Goal: Information Seeking & Learning: Learn about a topic

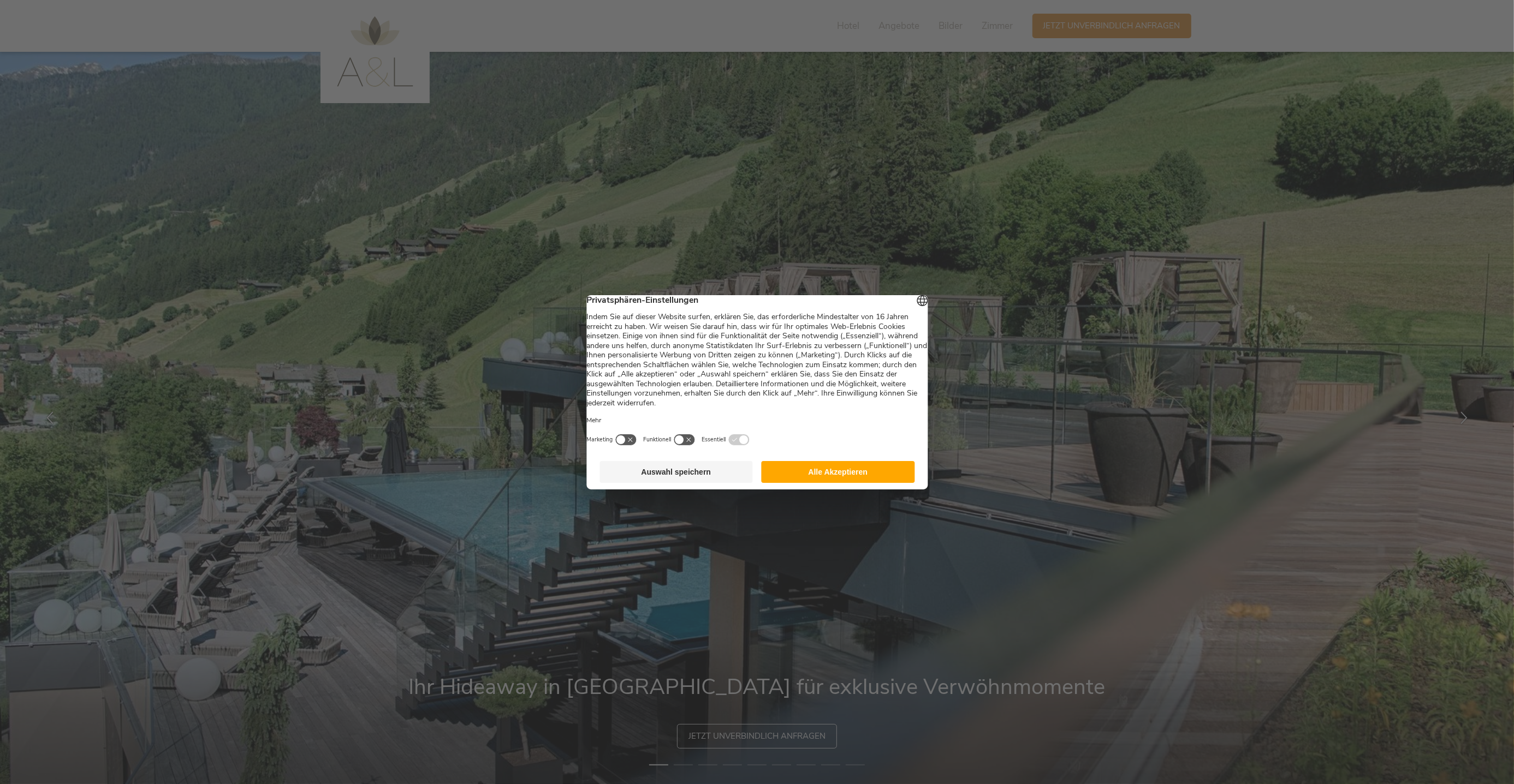
click at [702, 482] on button "Auswahl speichern" at bounding box center [676, 472] width 153 height 22
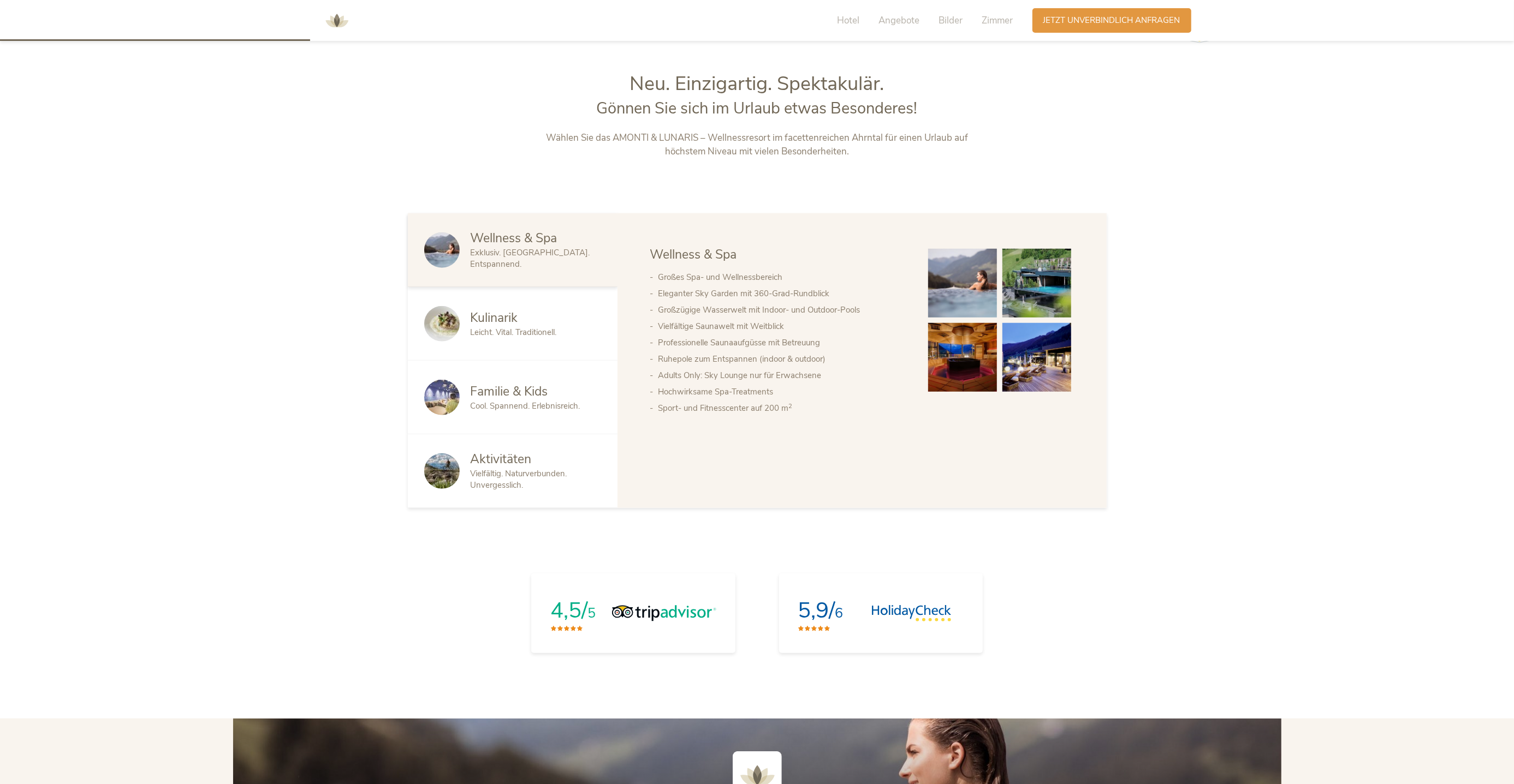
scroll to position [667, 0]
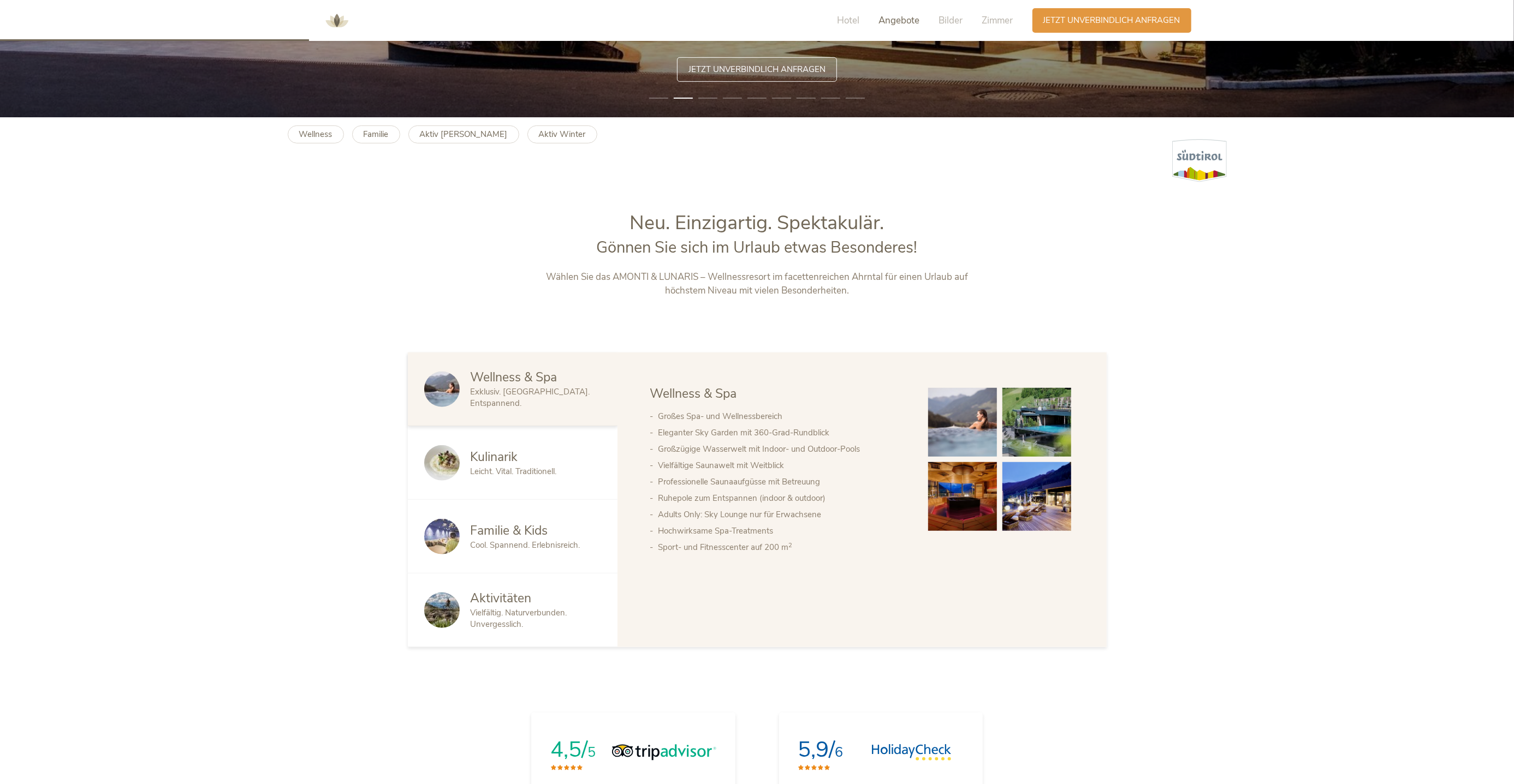
click at [902, 20] on span "Angebote" at bounding box center [899, 21] width 41 height 13
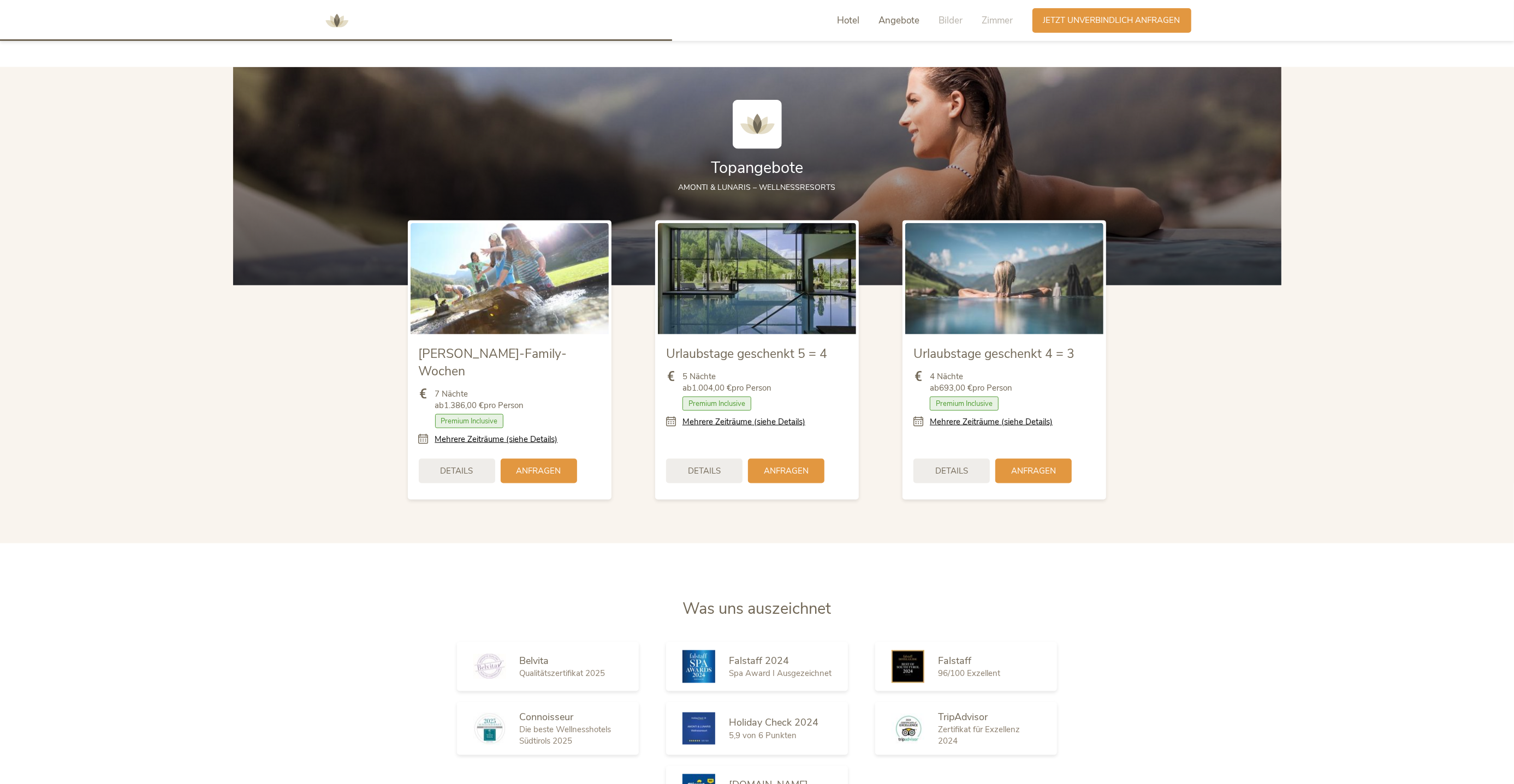
scroll to position [1470, 0]
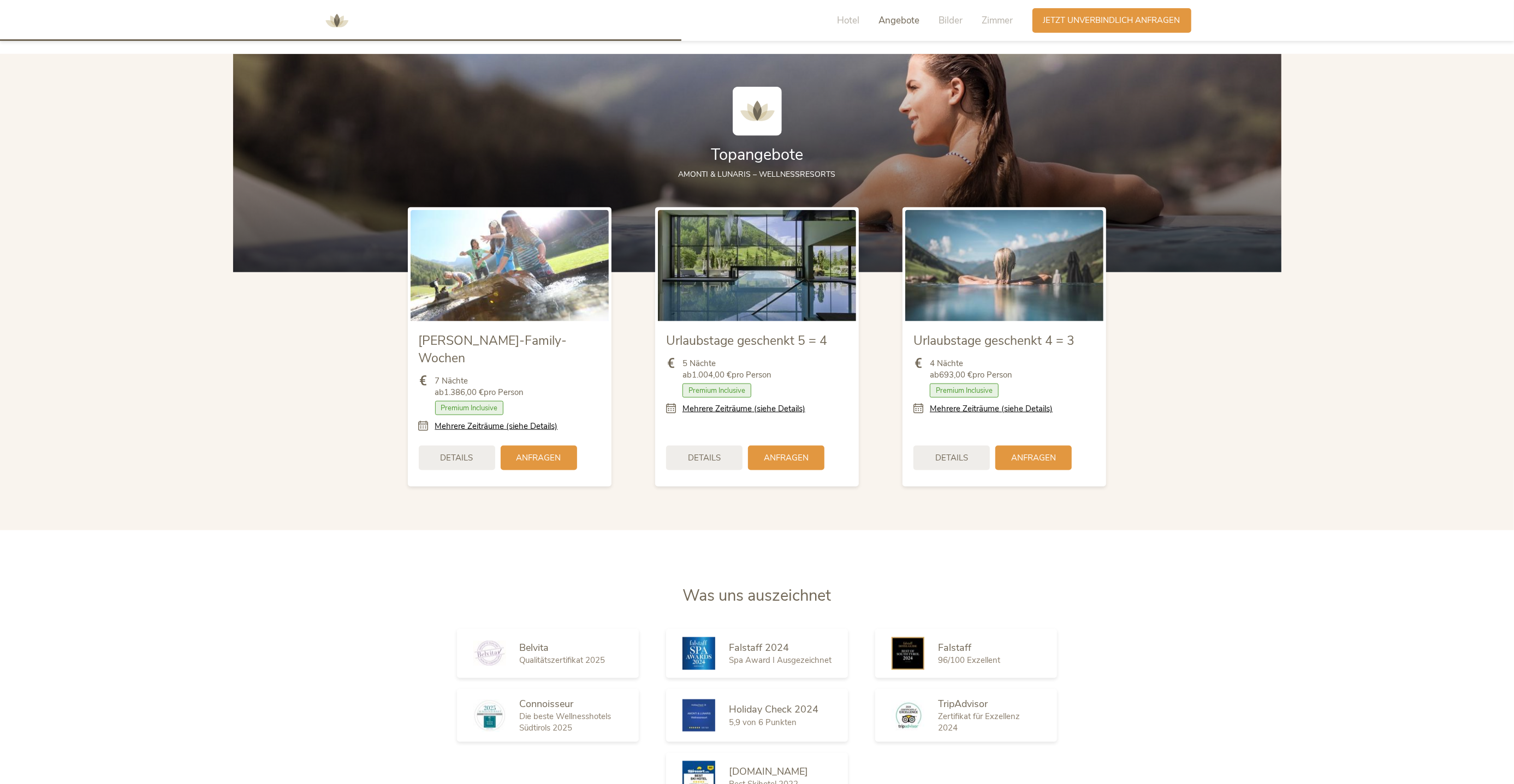
click at [426, 421] on icon at bounding box center [427, 427] width 16 height 11
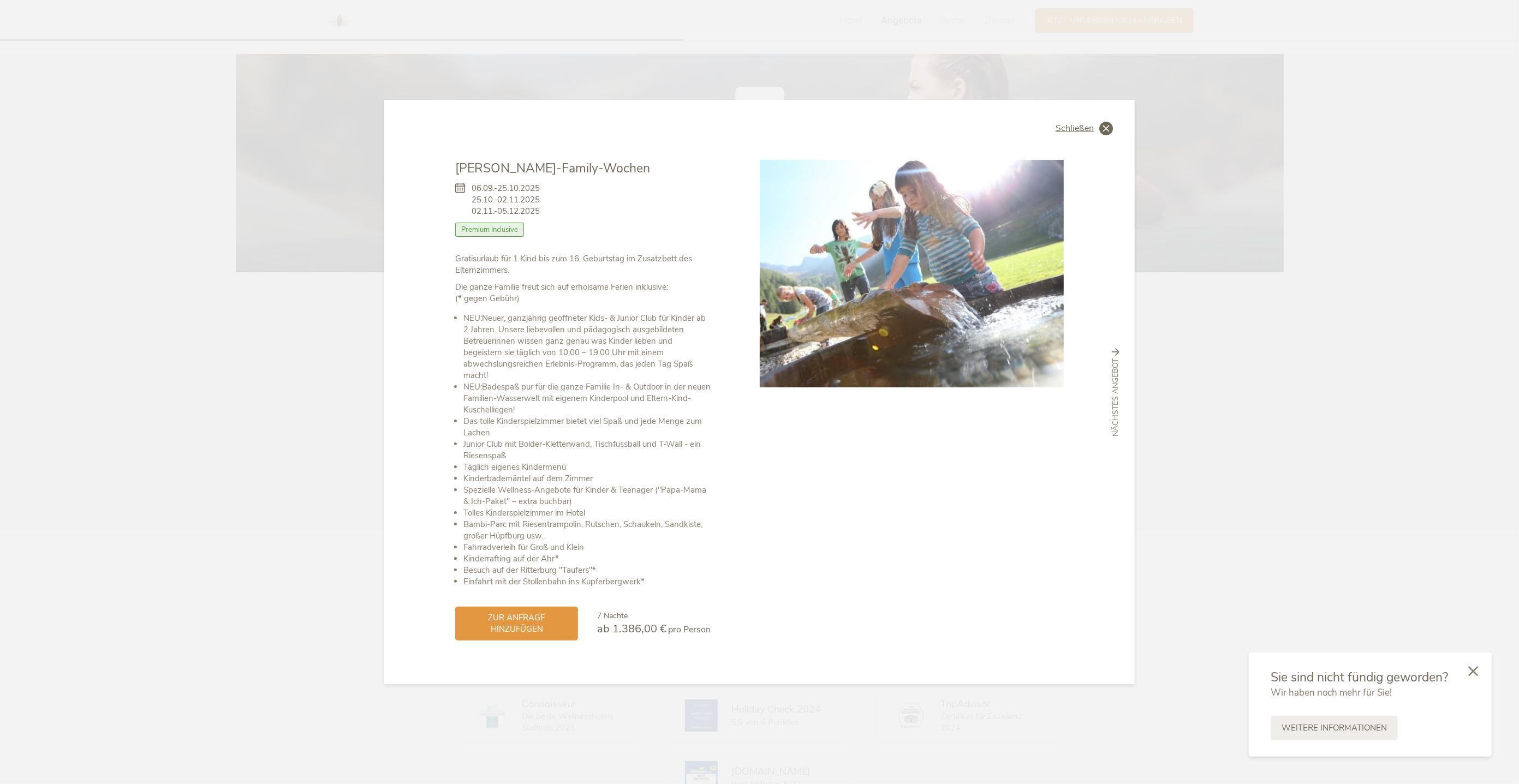
click at [1071, 129] on span "Schließen" at bounding box center [1075, 128] width 39 height 9
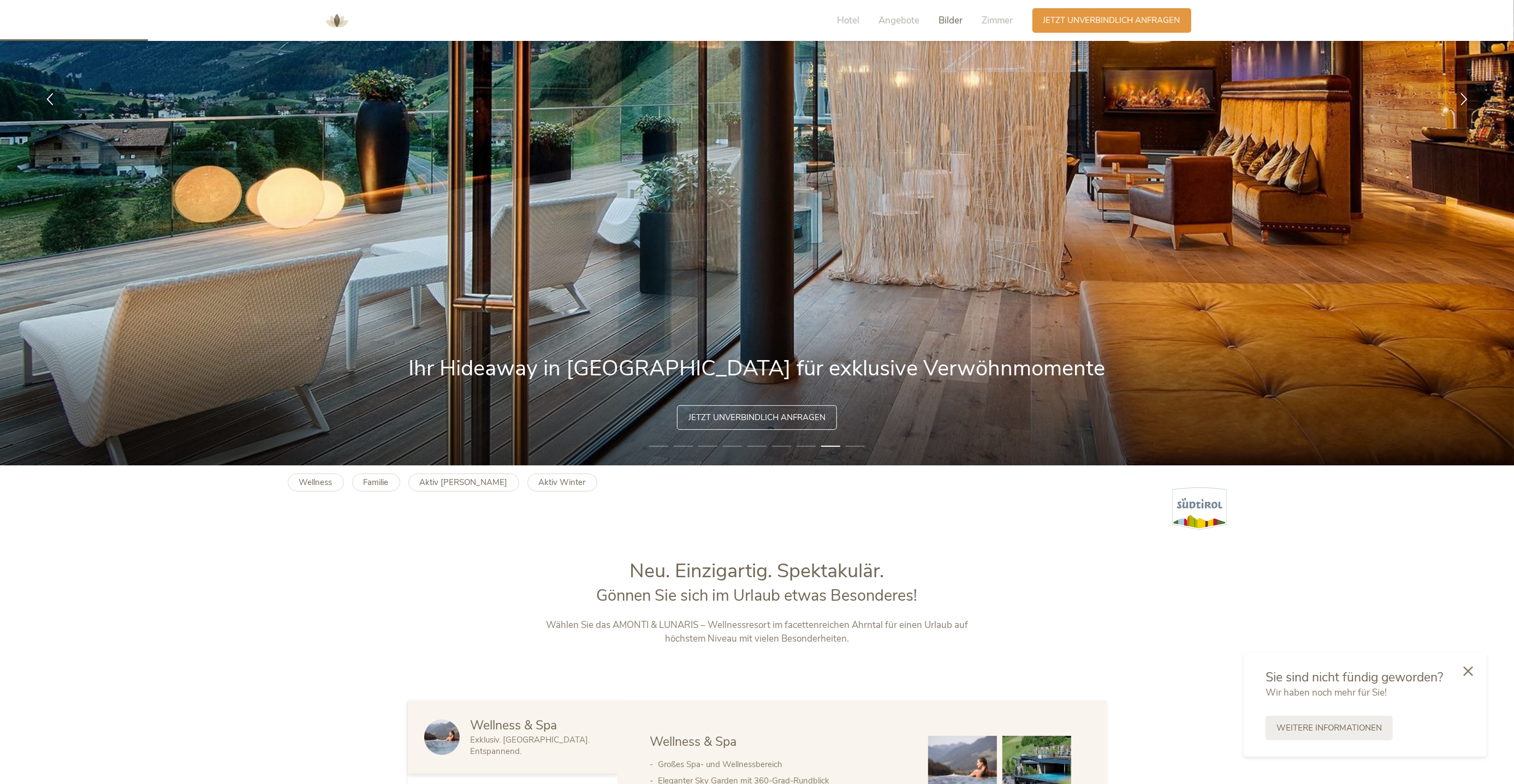
click at [953, 23] on span "Bilder" at bounding box center [951, 21] width 24 height 13
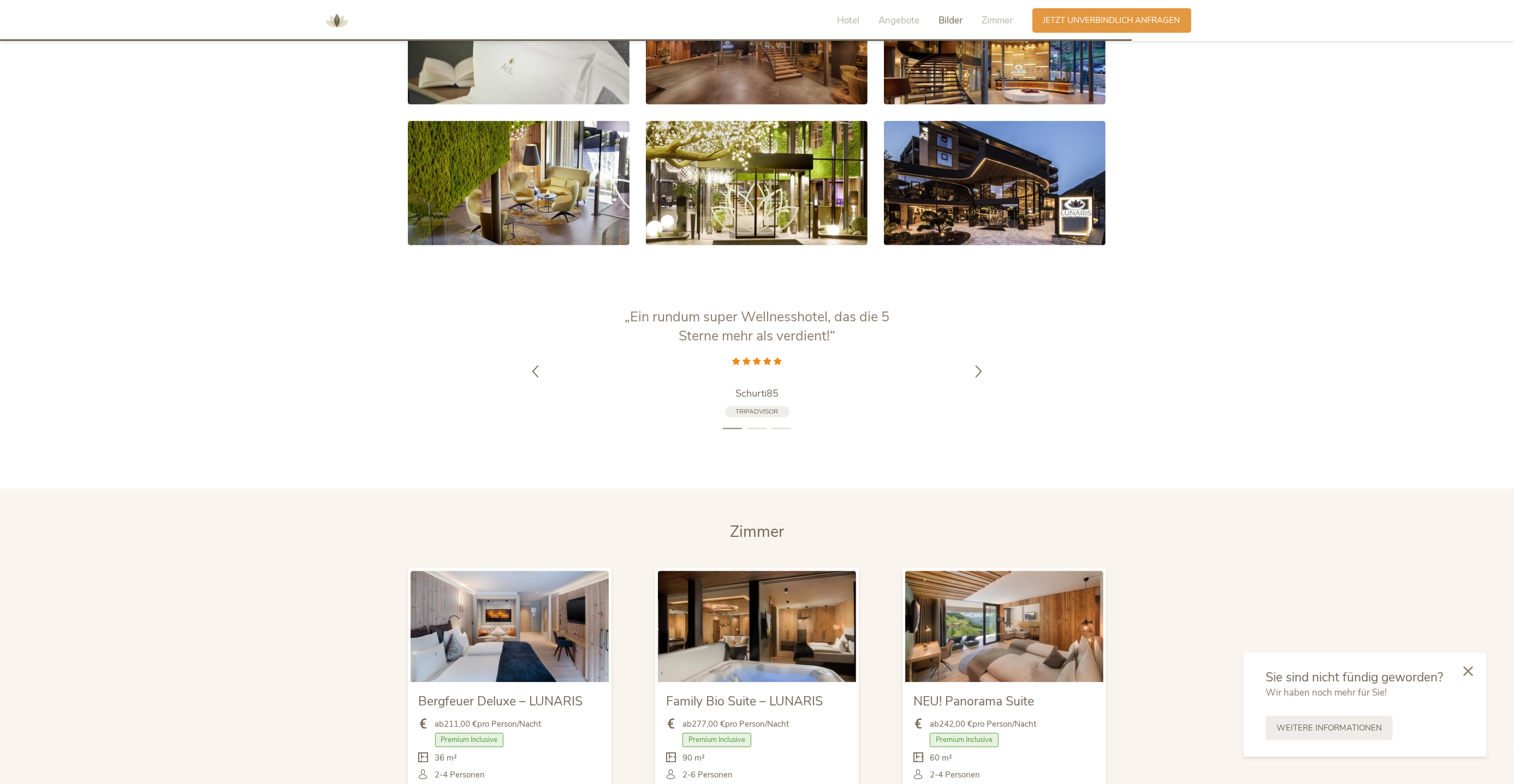
scroll to position [2079, 0]
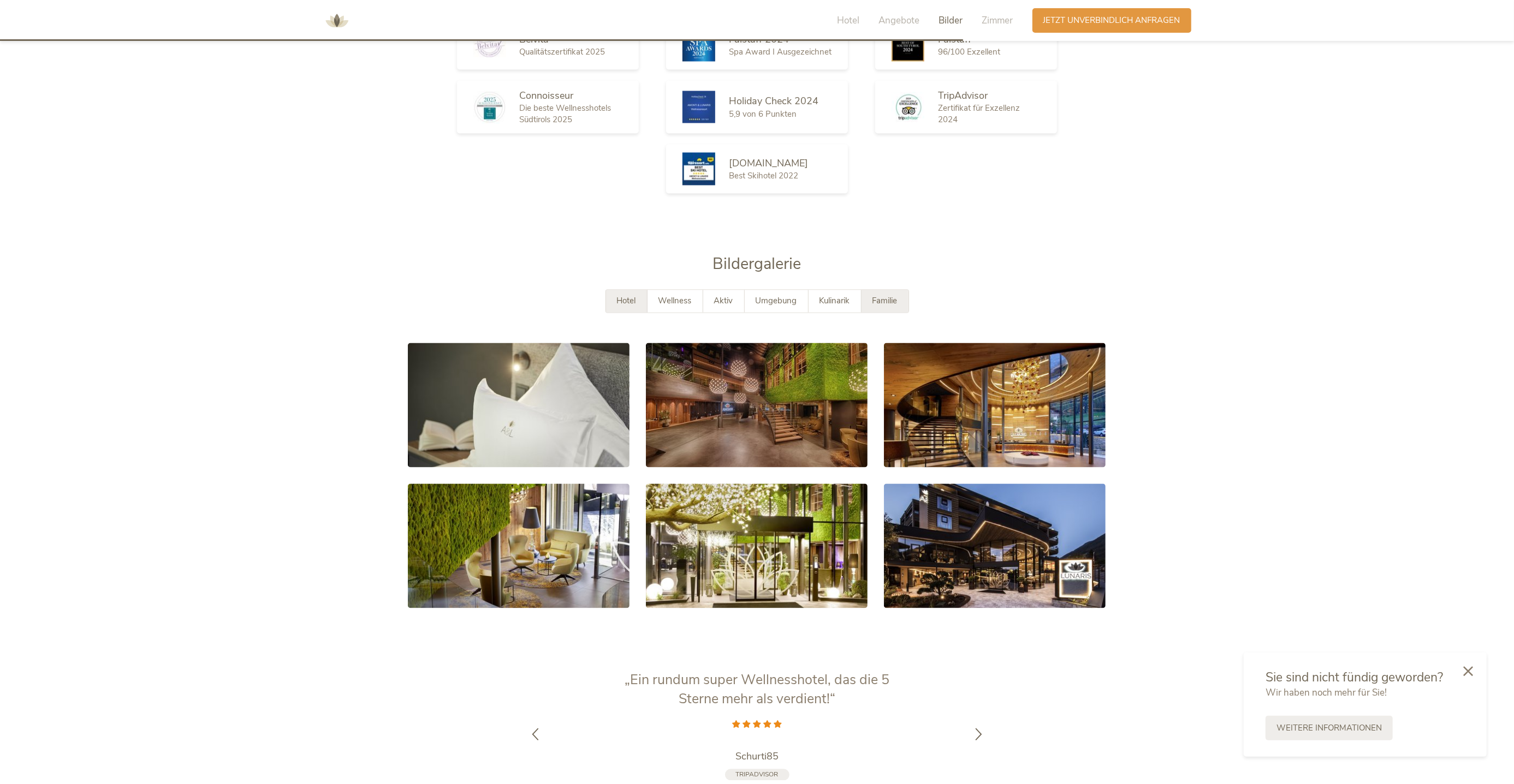
click at [897, 296] on span "Familie" at bounding box center [884, 301] width 25 height 11
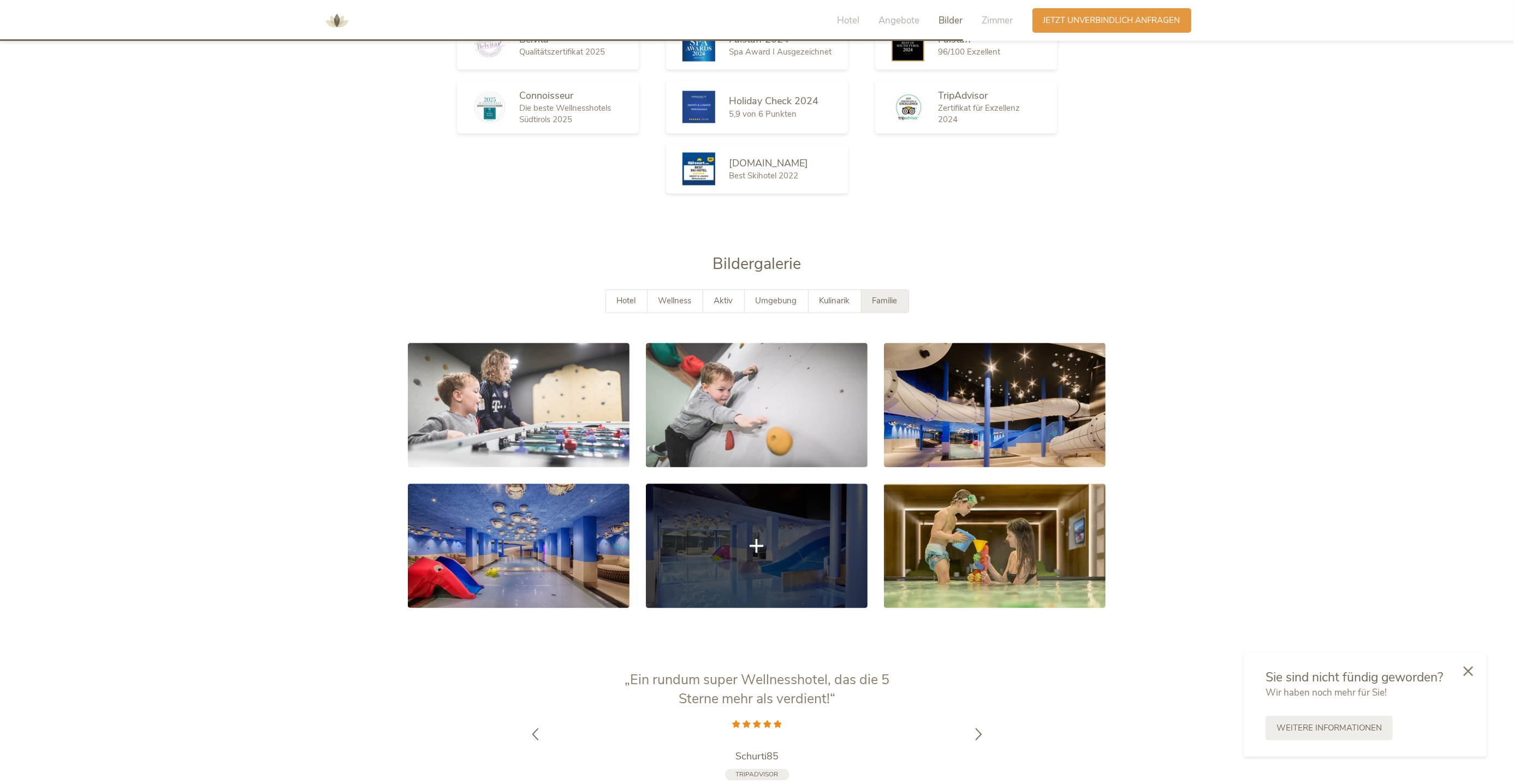
click at [790, 505] on link at bounding box center [757, 546] width 221 height 124
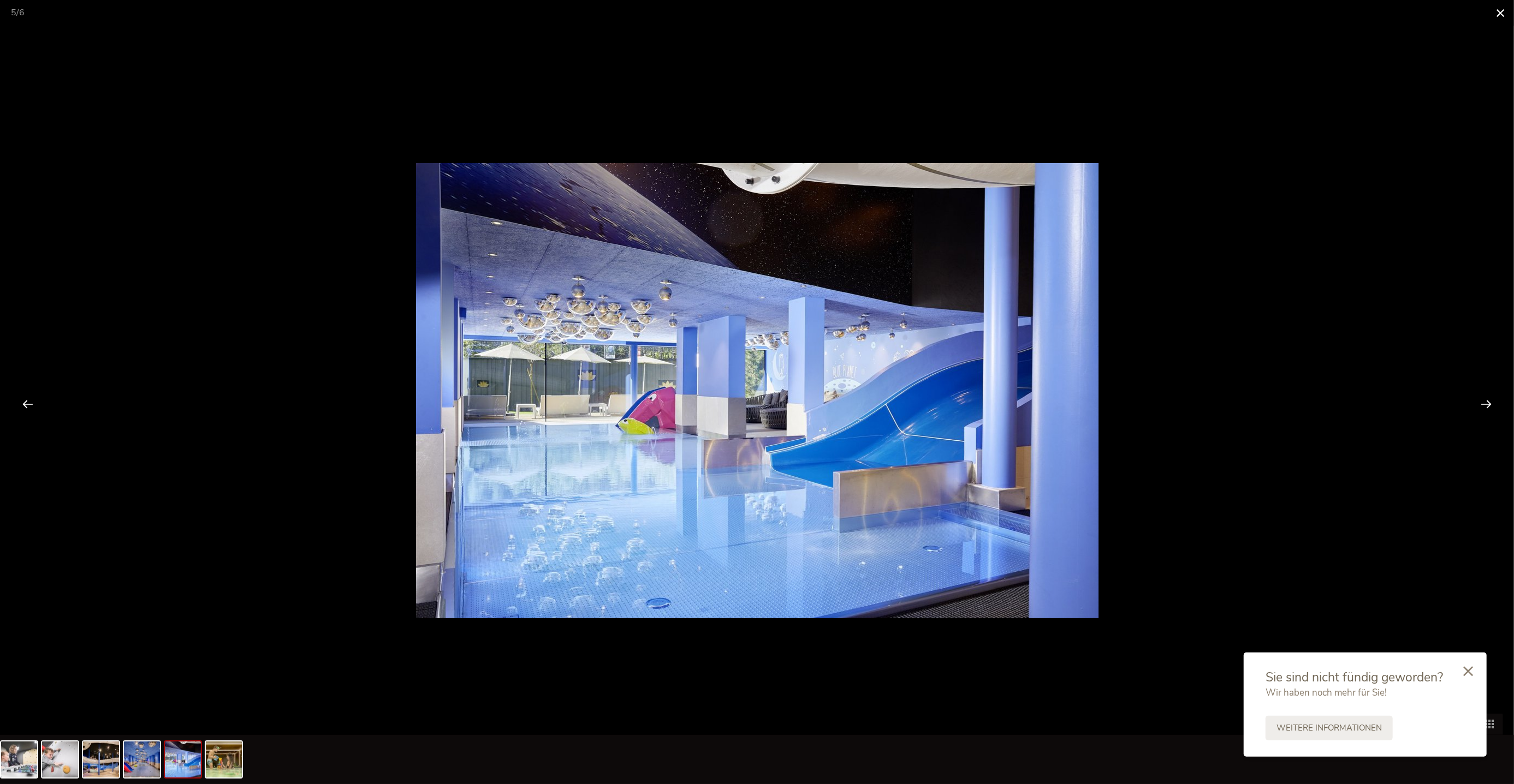
click at [1498, 8] on span at bounding box center [1500, 13] width 27 height 26
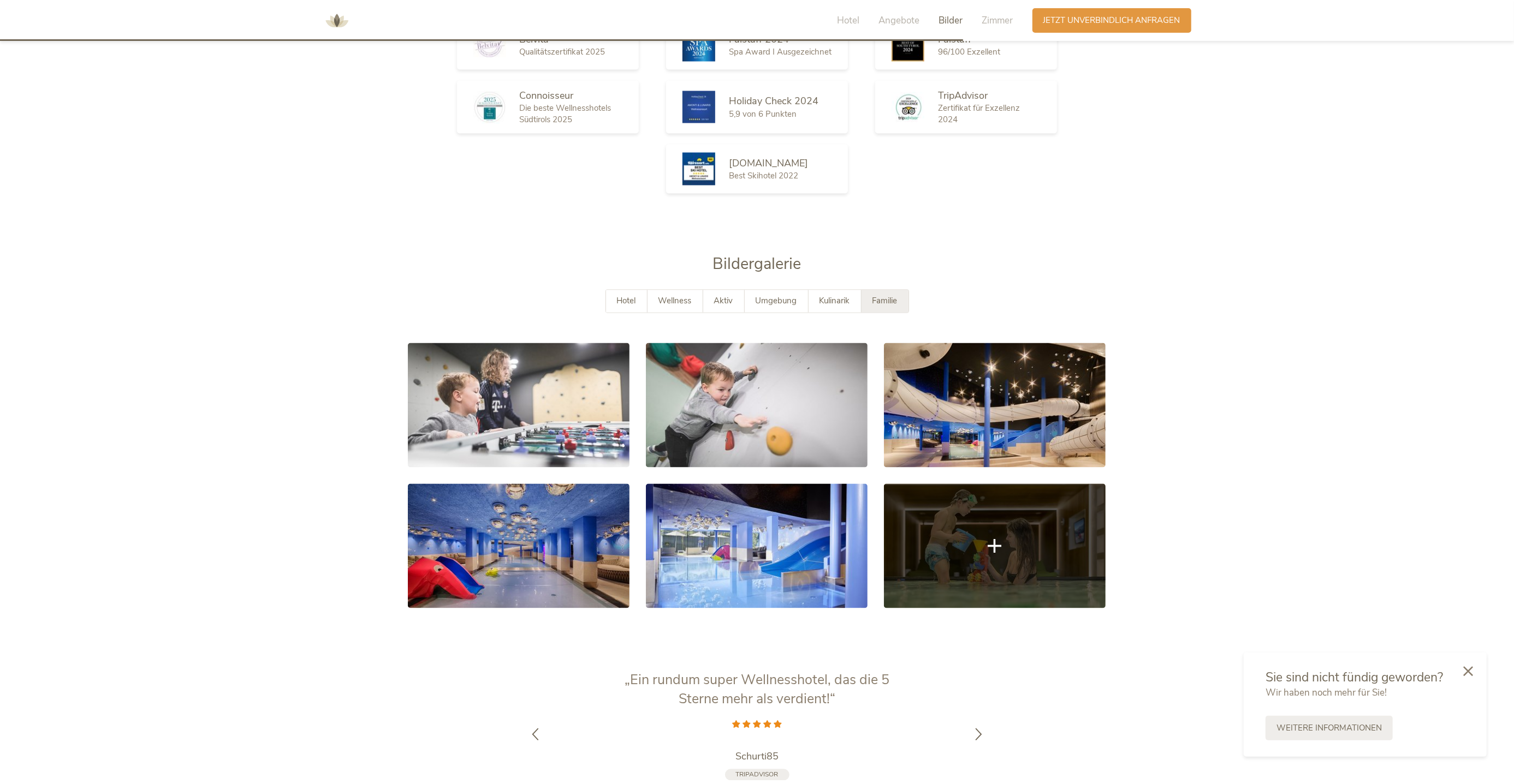
click at [980, 552] on link at bounding box center [994, 546] width 221 height 124
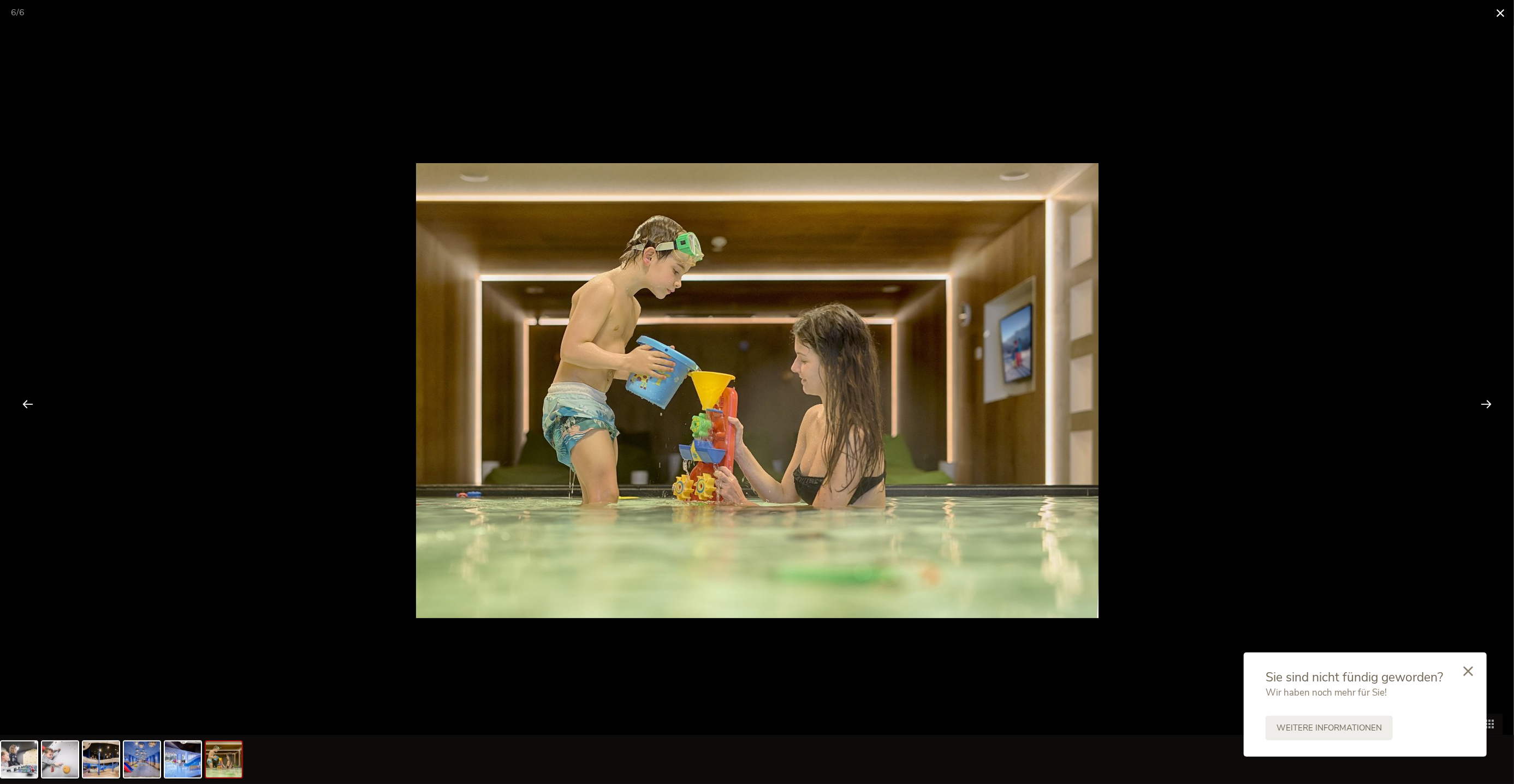
click at [1501, 14] on span at bounding box center [1500, 13] width 27 height 26
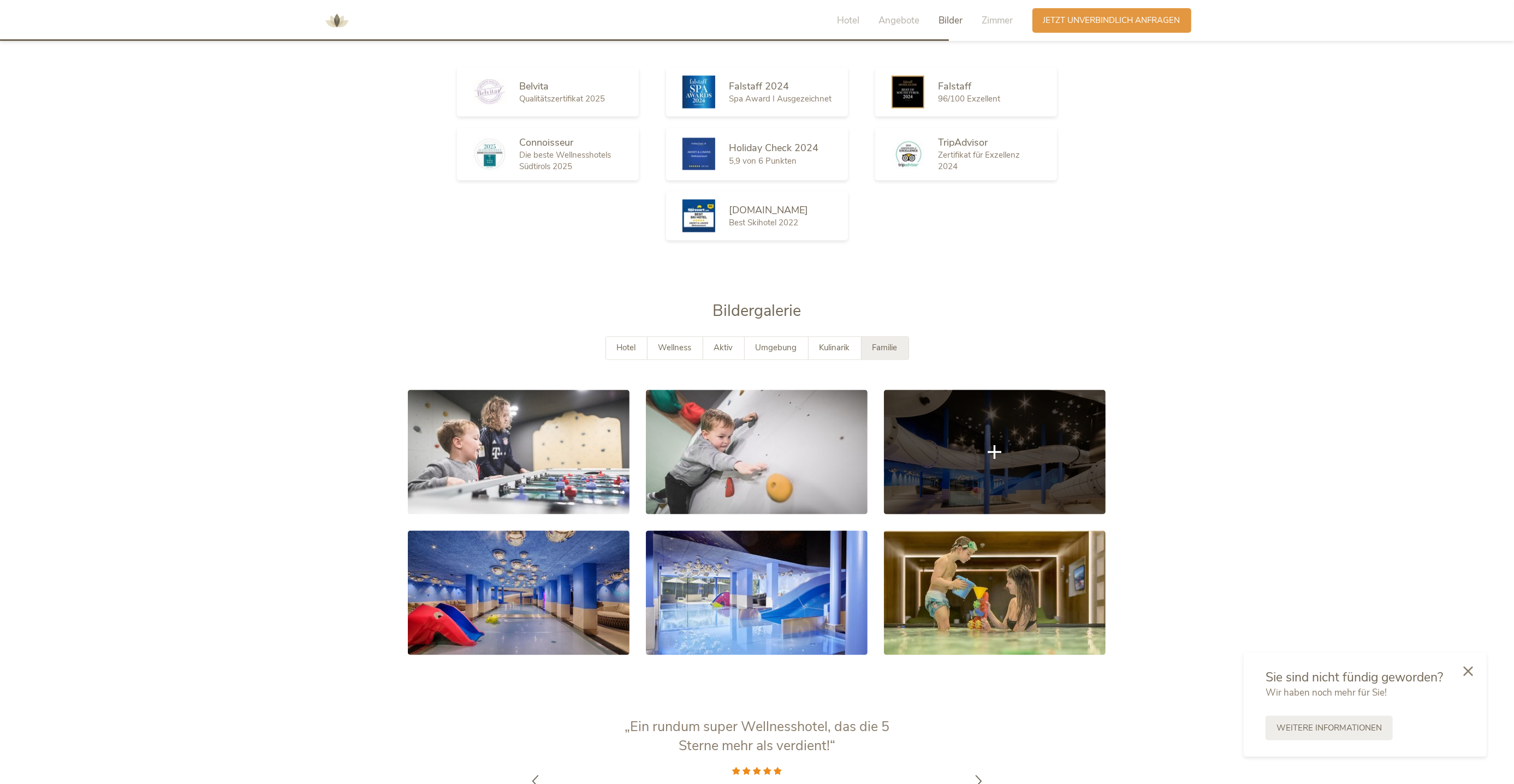
scroll to position [2017, 0]
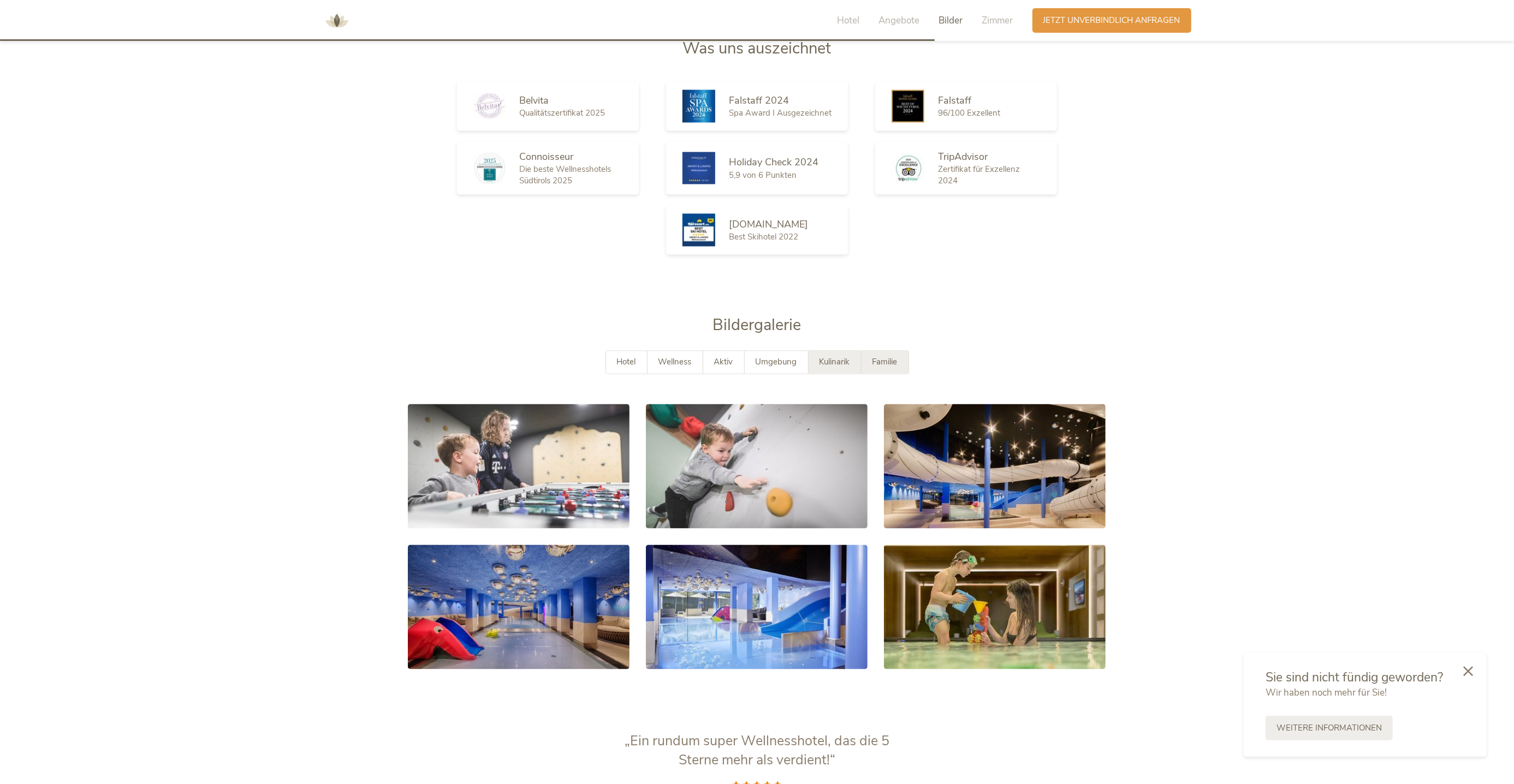
click at [852, 352] on div "Kulinarik" at bounding box center [835, 362] width 53 height 22
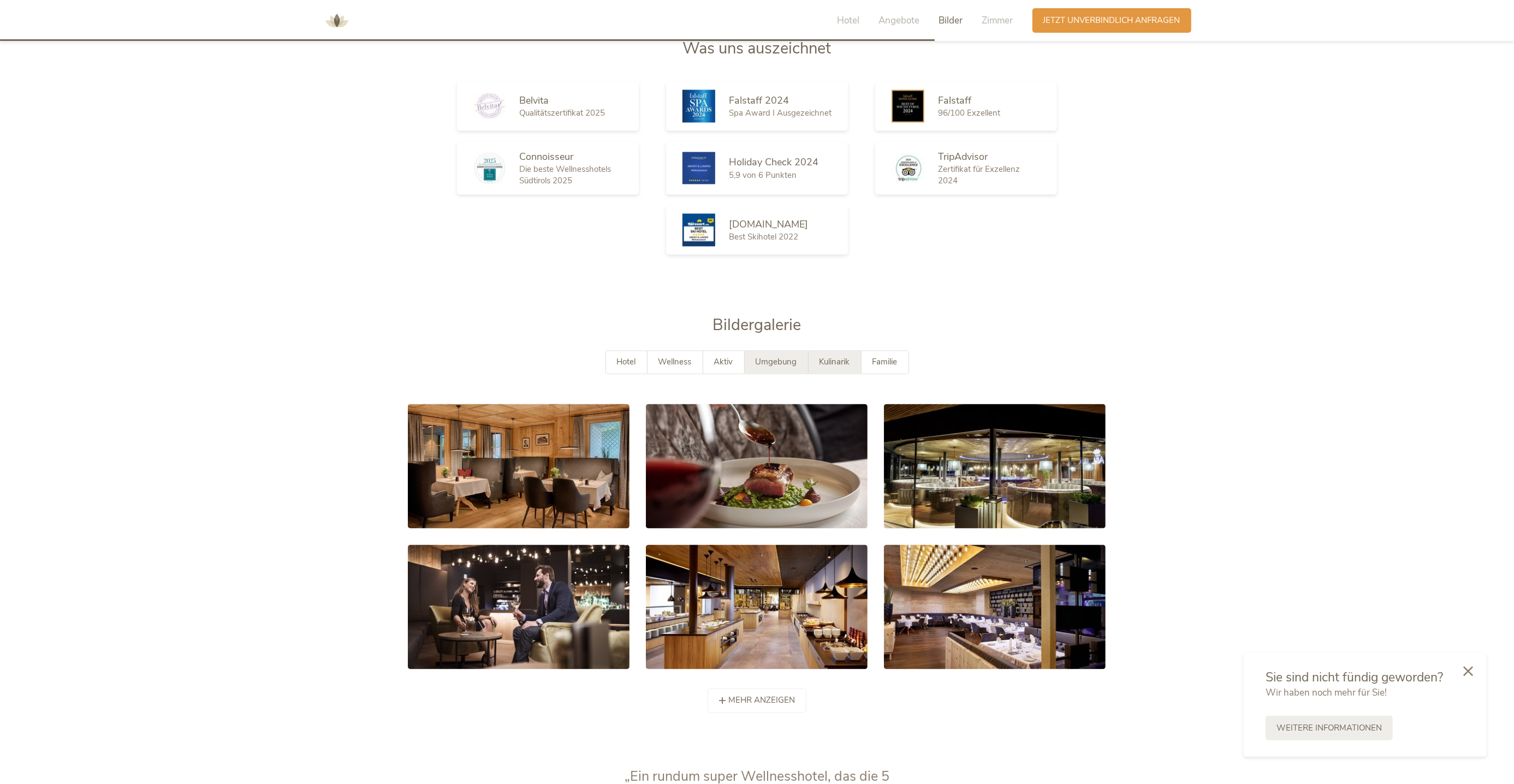
click at [782, 357] on span "Umgebung" at bounding box center [776, 362] width 41 height 11
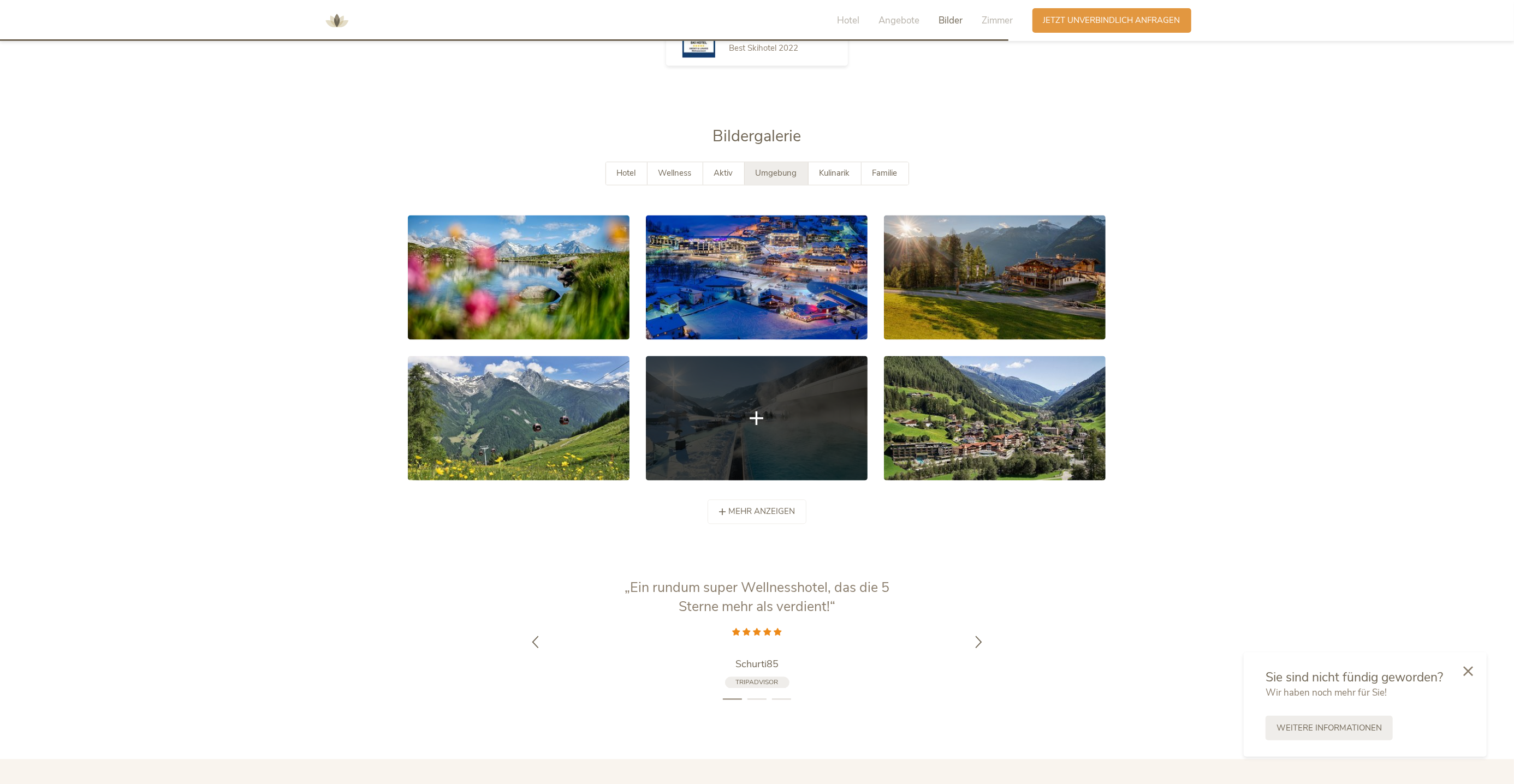
scroll to position [2200, 0]
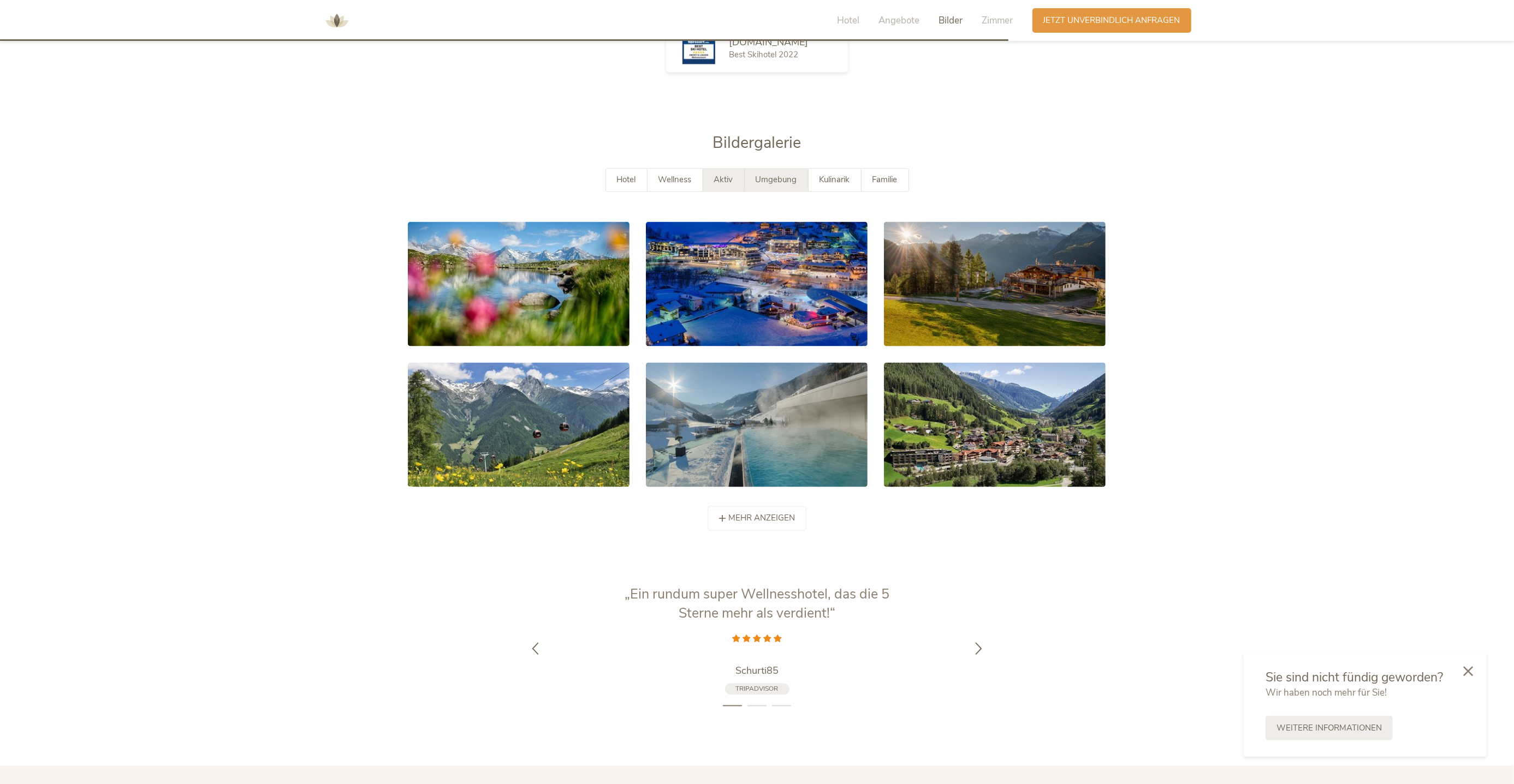
click at [737, 169] on div "Aktiv" at bounding box center [724, 180] width 41 height 22
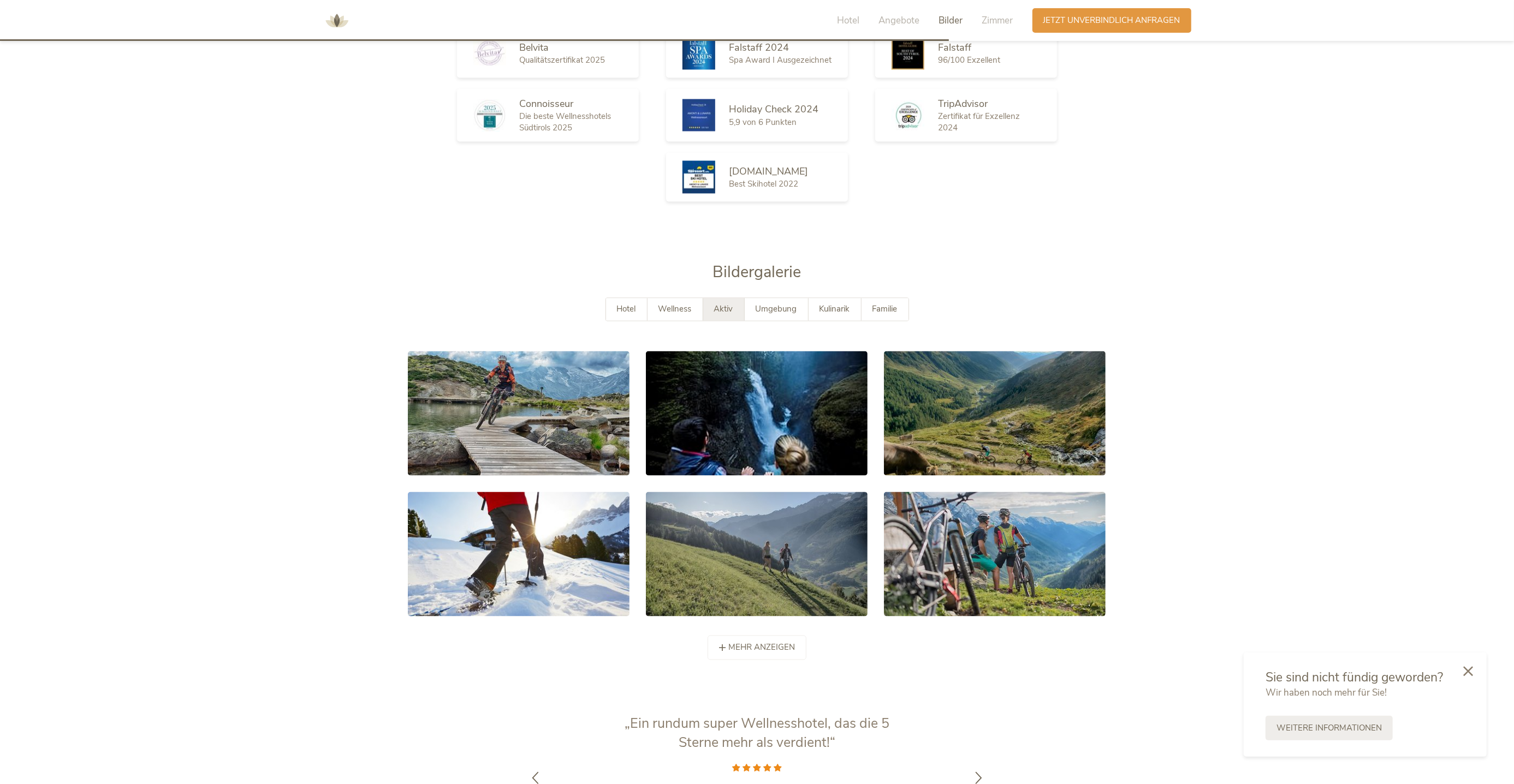
scroll to position [1957, 0]
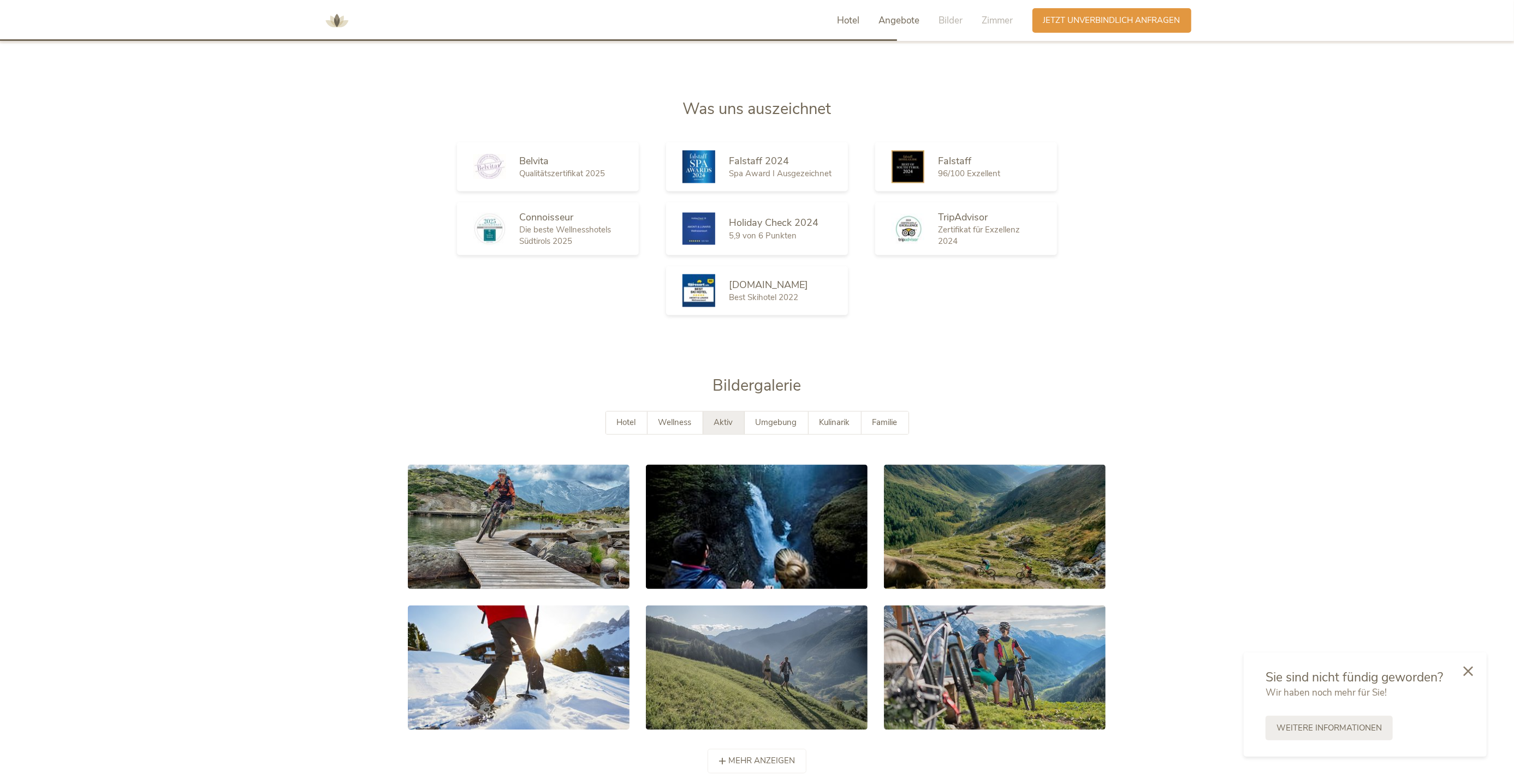
click at [845, 17] on span "Hotel" at bounding box center [848, 21] width 22 height 13
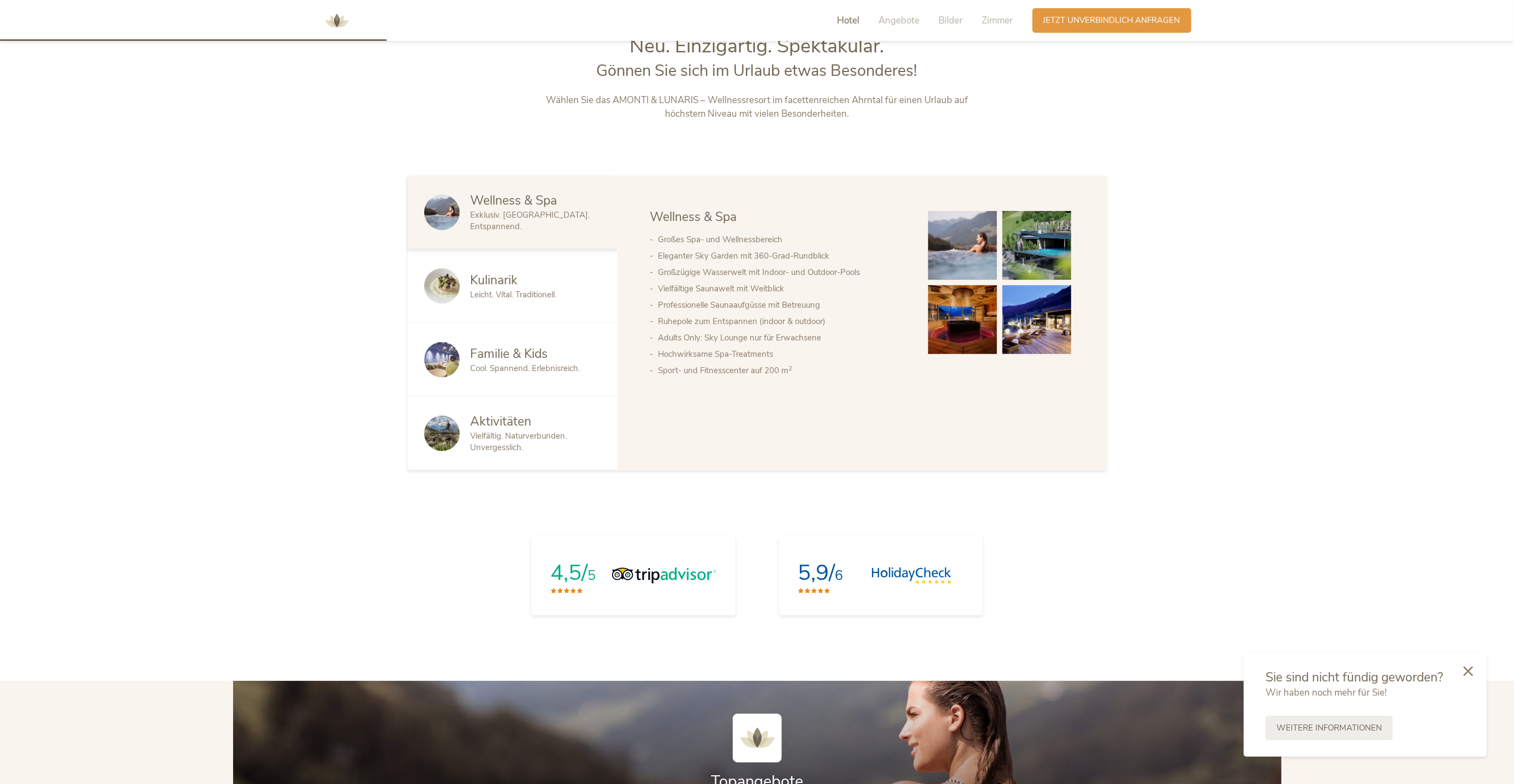
scroll to position [822, 0]
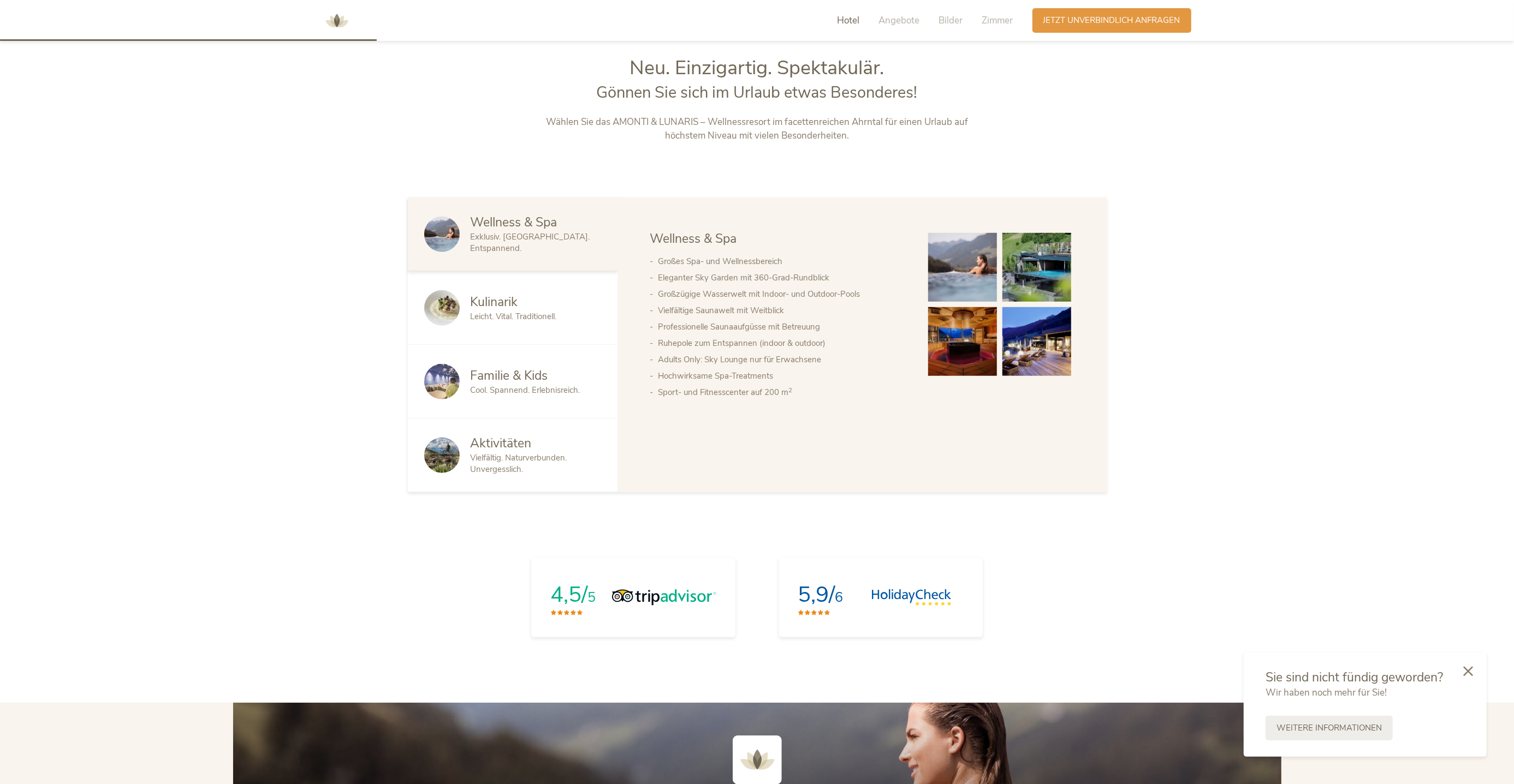
click at [498, 439] on span "Aktivitäten" at bounding box center [501, 444] width 61 height 17
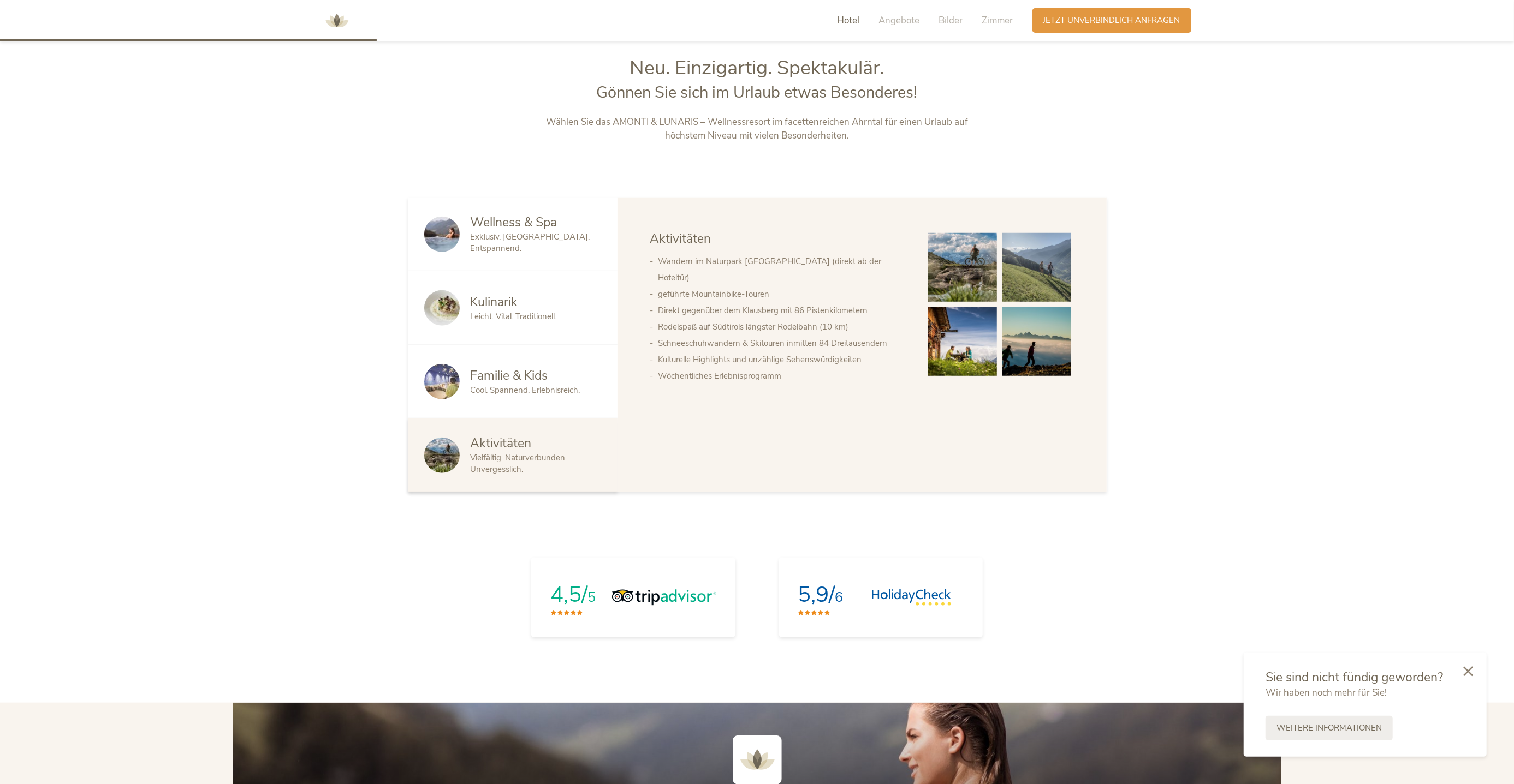
click at [530, 404] on div "Familie & Kids Cool. Spannend. Erlebnisreich." at bounding box center [513, 381] width 210 height 73
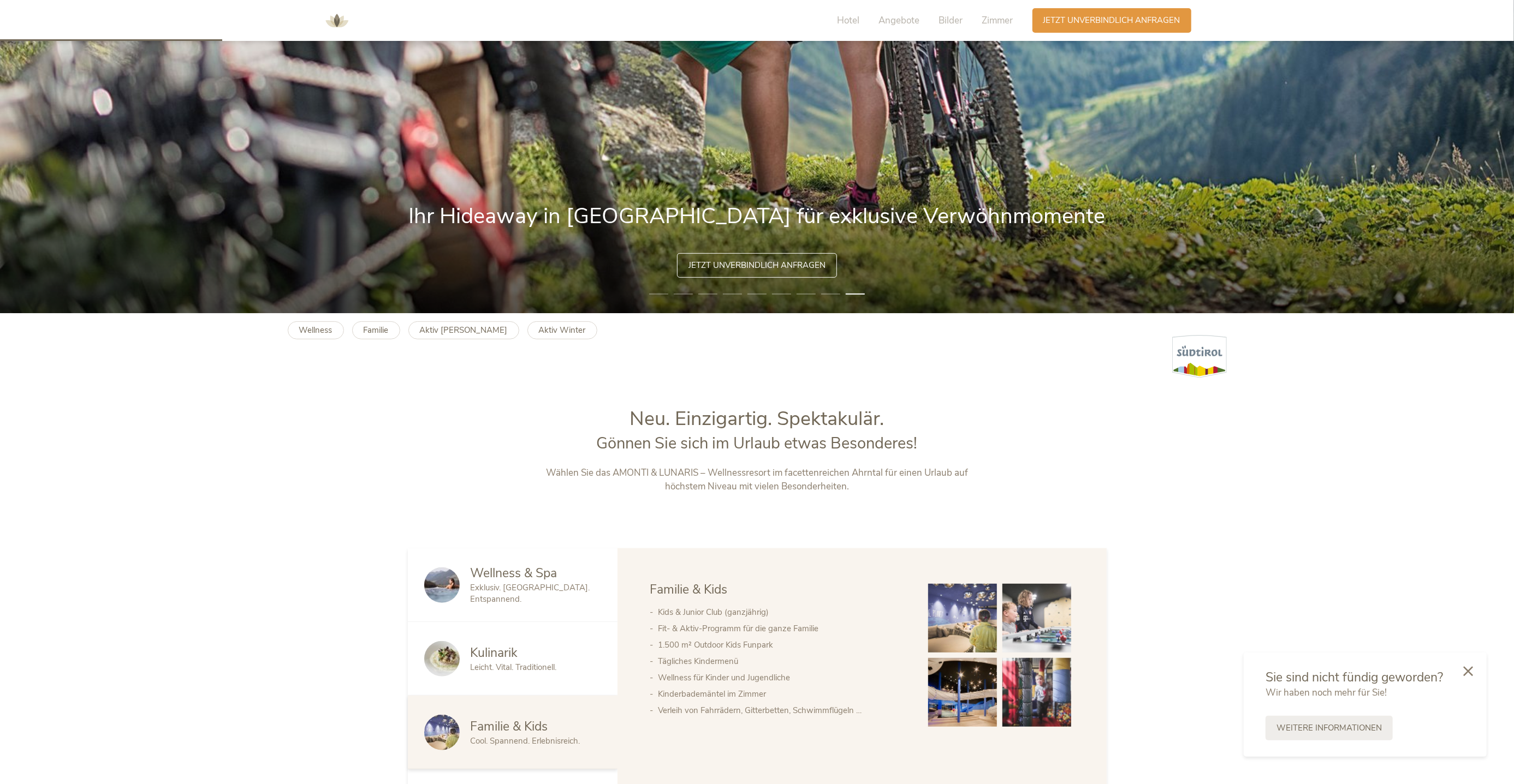
scroll to position [484, 0]
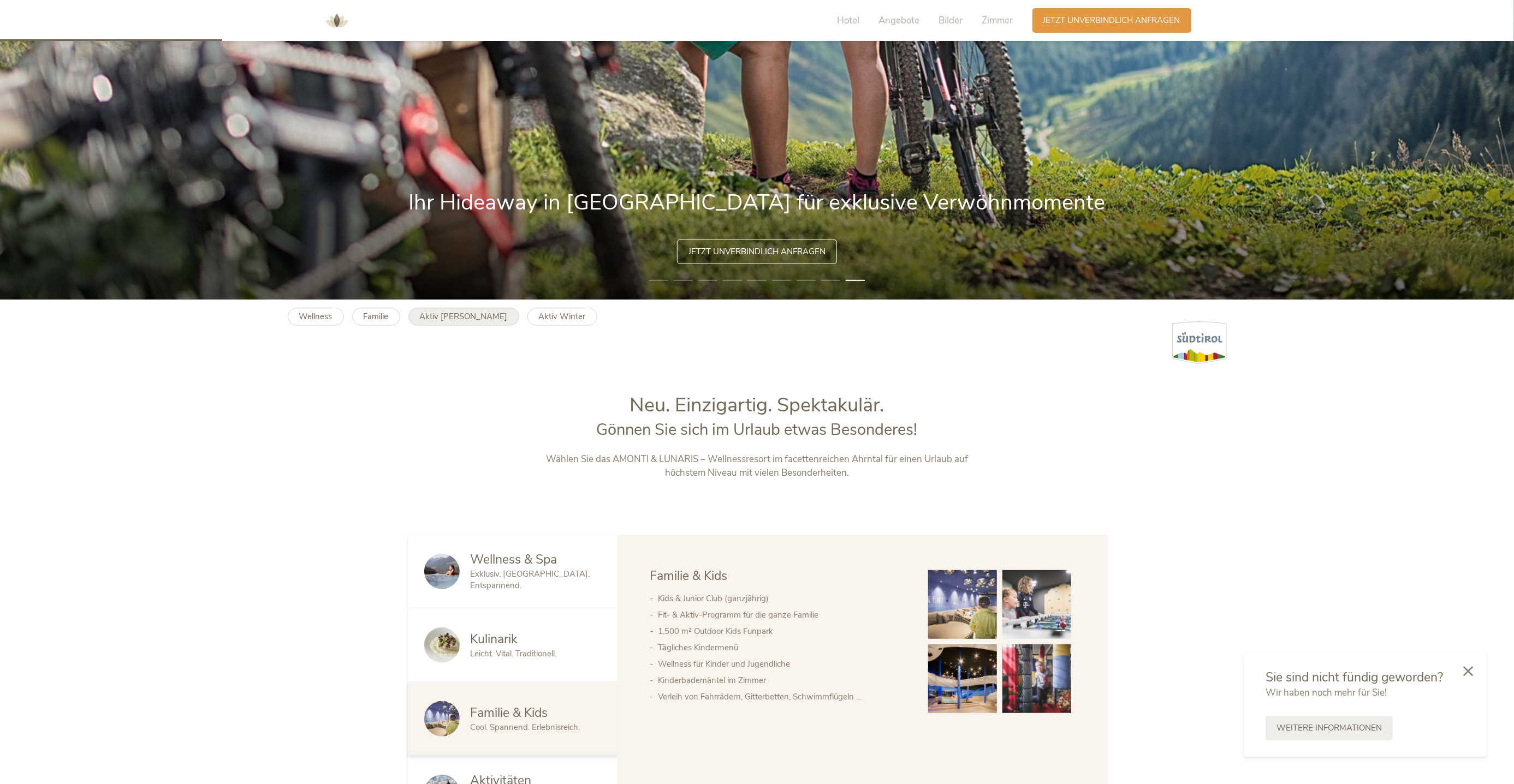
click at [442, 322] on link "Aktiv Sommer" at bounding box center [463, 316] width 111 height 18
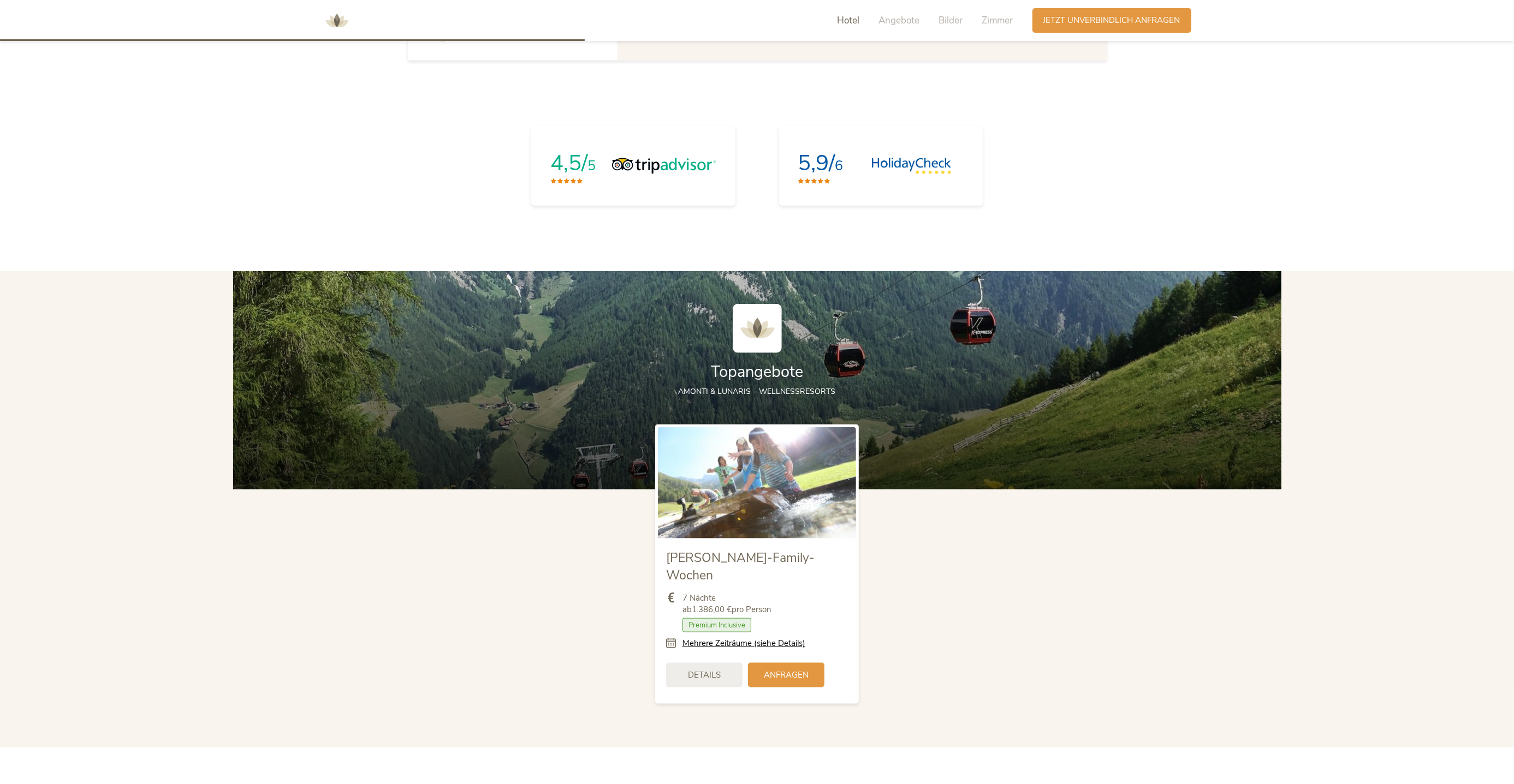
scroll to position [1273, 0]
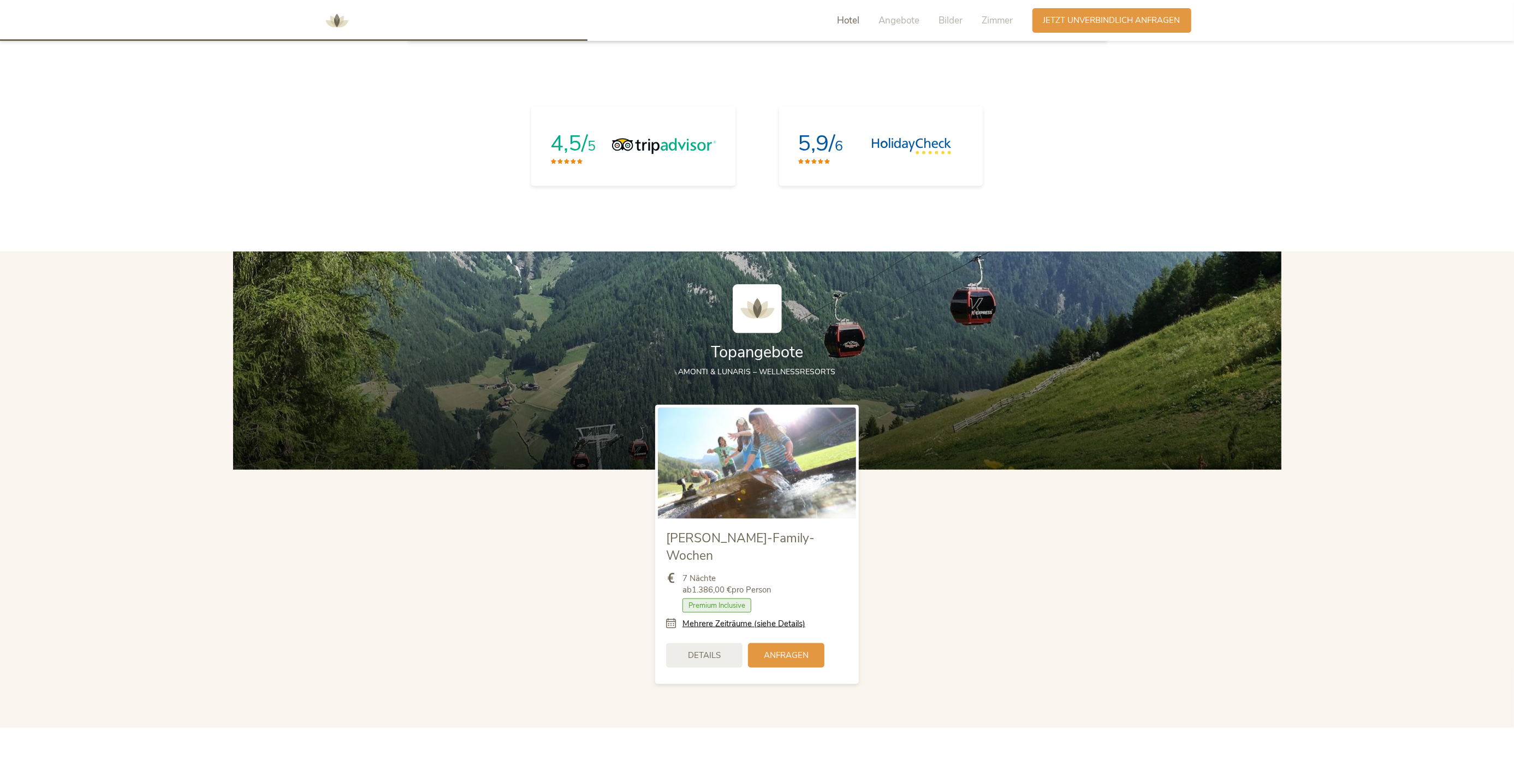
click at [727, 599] on span "Premium Inclusive" at bounding box center [717, 606] width 69 height 14
click at [707, 648] on span "Details" at bounding box center [705, 654] width 33 height 11
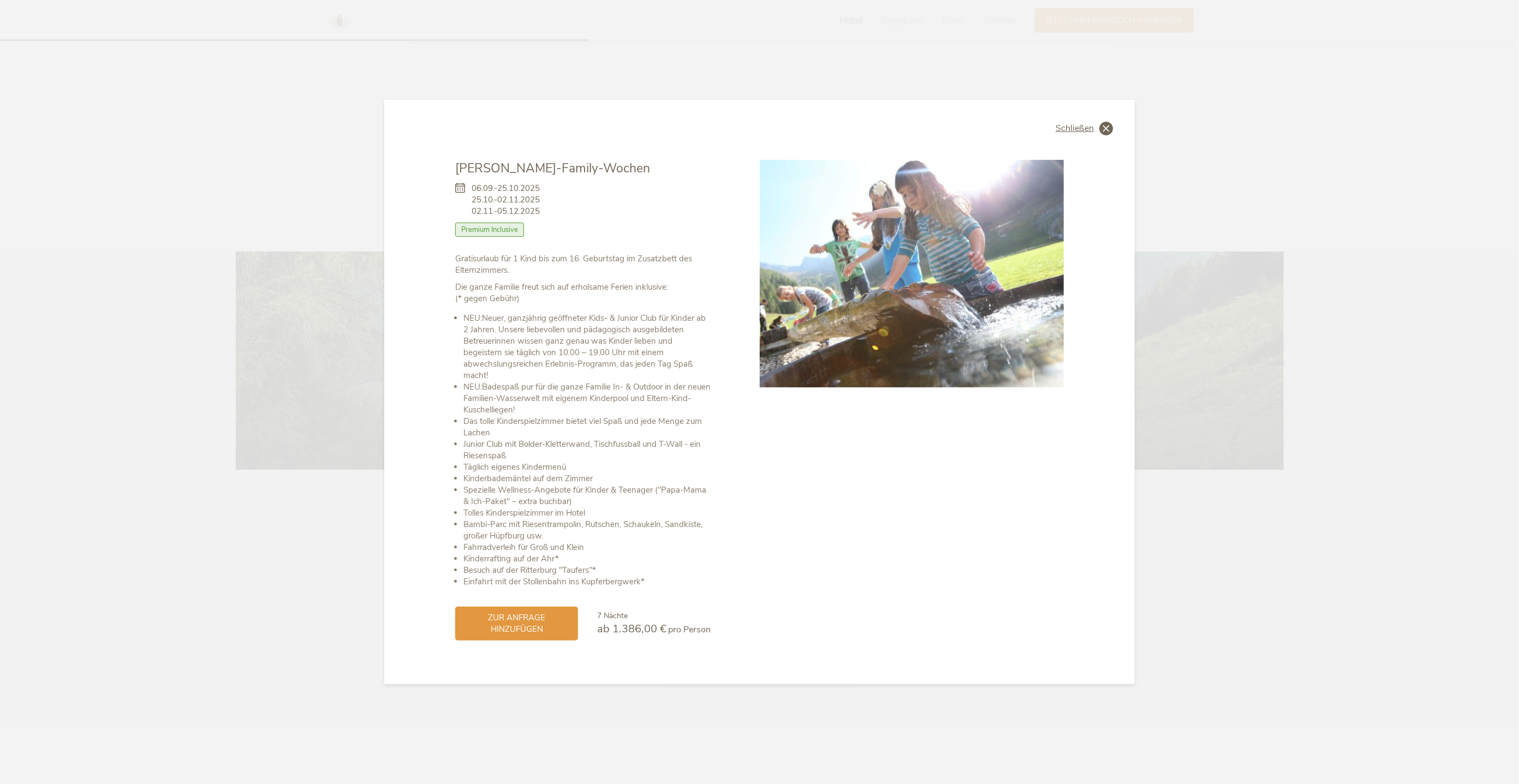
click at [1089, 128] on span "Schließen" at bounding box center [1075, 128] width 39 height 9
